Goal: Information Seeking & Learning: Compare options

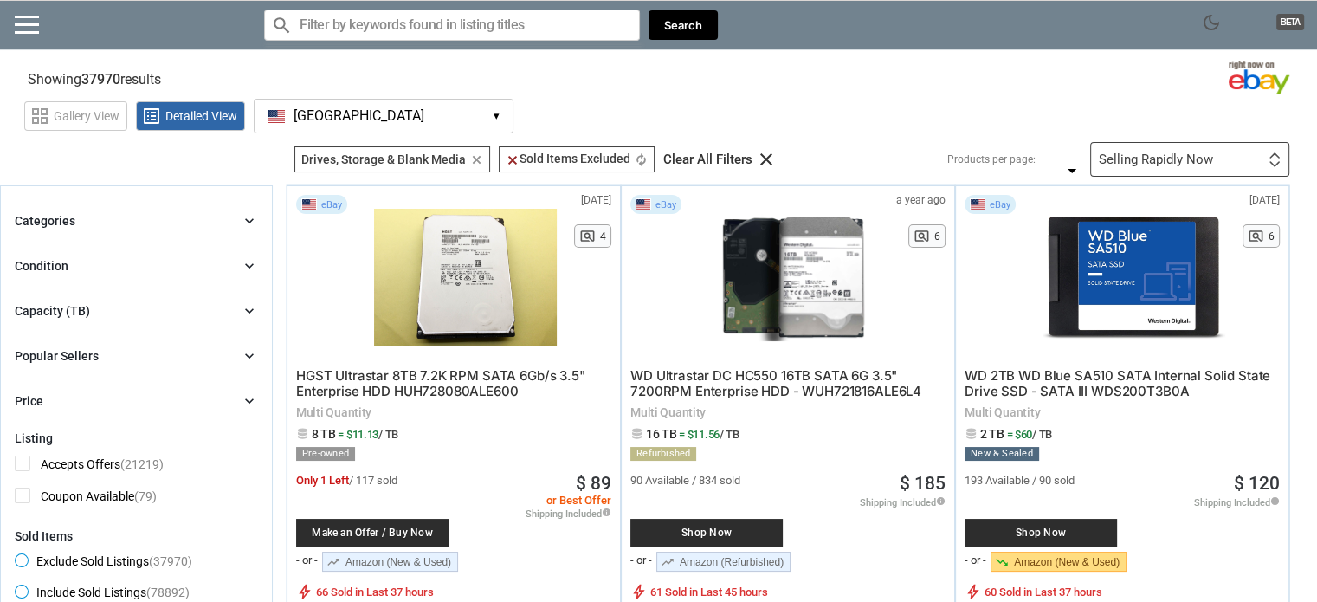
click at [236, 315] on div "Capacity (TB) chevron_right" at bounding box center [136, 311] width 243 height 21
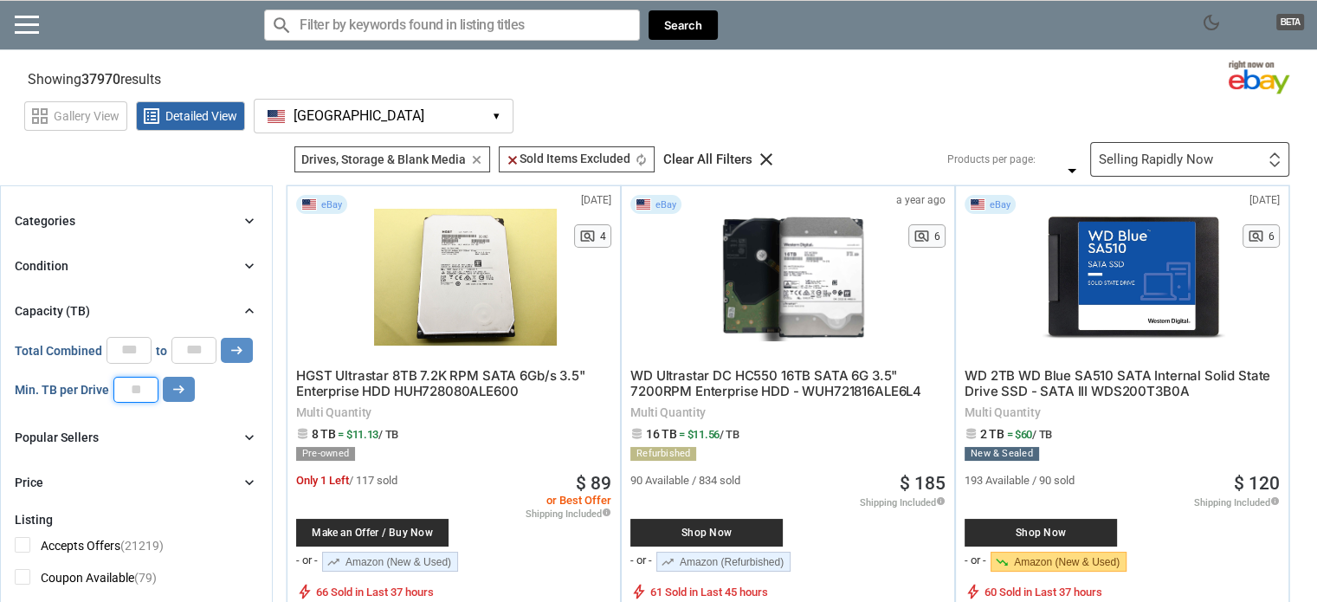
click at [147, 387] on input "number" at bounding box center [135, 390] width 45 height 26
click at [252, 484] on icon "chevron_right" at bounding box center [249, 482] width 17 height 17
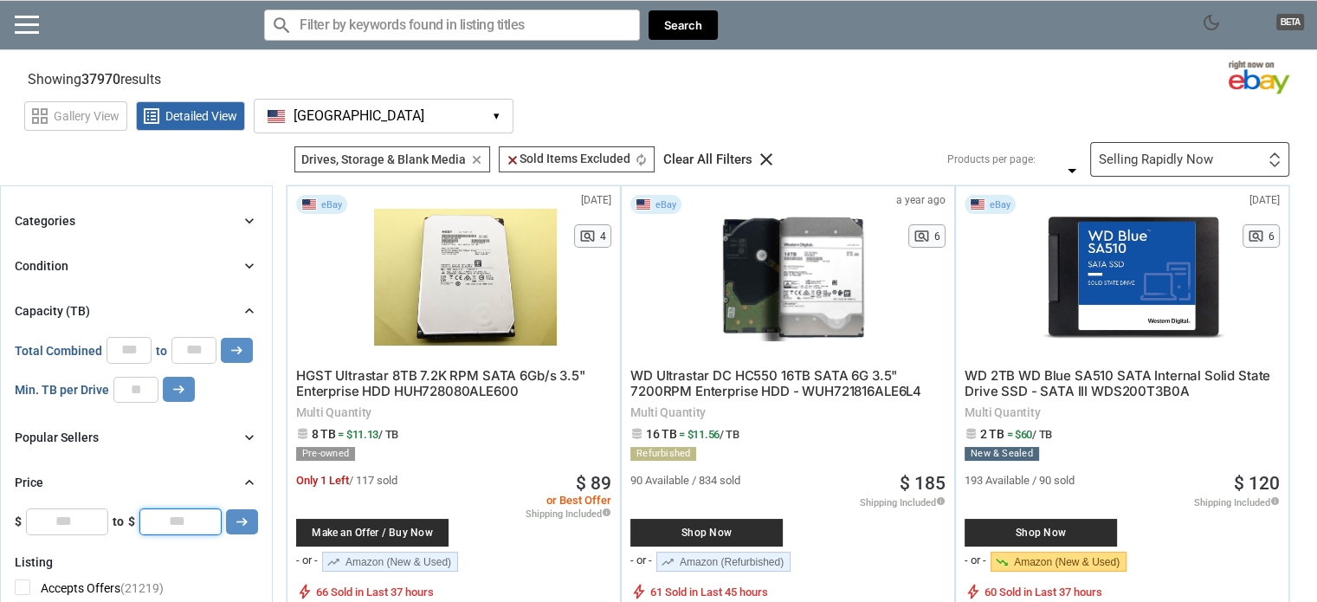
click at [191, 515] on input "*" at bounding box center [180, 521] width 82 height 26
type input "**"
click at [243, 521] on icon "arrow_right_alt" at bounding box center [242, 522] width 16 height 16
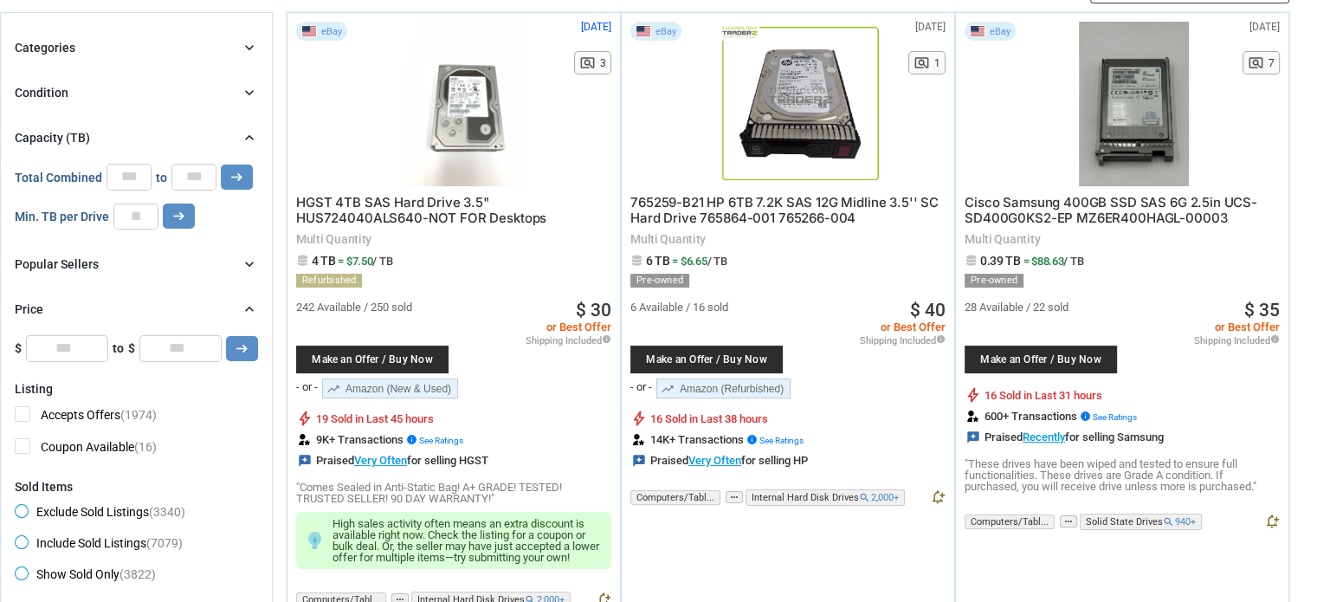
scroll to position [252, 0]
